Goal: Task Accomplishment & Management: Use online tool/utility

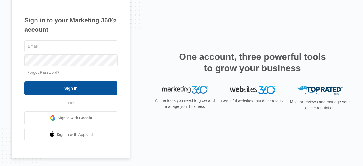
type input "[EMAIL_ADDRESS][DOMAIN_NAME]"
click at [74, 87] on input "Sign In" at bounding box center [70, 88] width 93 height 14
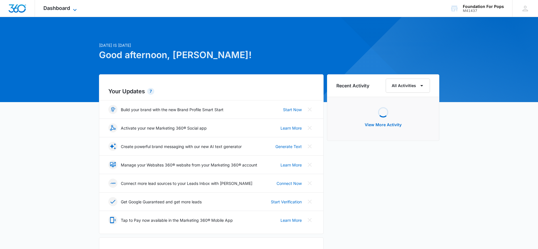
click at [74, 9] on icon at bounding box center [74, 10] width 3 height 2
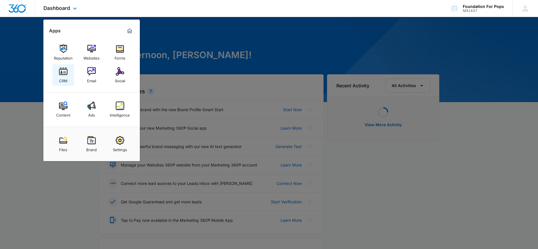
click at [60, 68] on img at bounding box center [63, 71] width 9 height 9
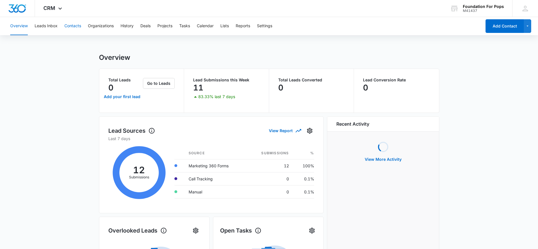
click at [75, 23] on button "Contacts" at bounding box center [72, 26] width 17 height 18
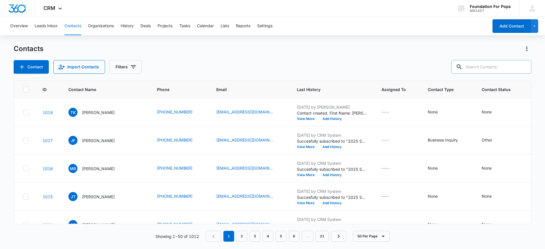
click at [505, 66] on input "text" at bounding box center [491, 67] width 80 height 14
type input "EMU"
